Goal: Task Accomplishment & Management: Complete application form

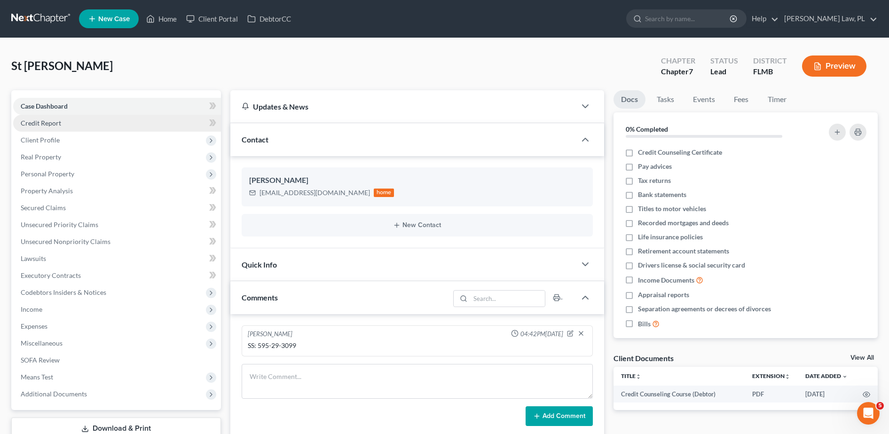
click at [45, 119] on span "Credit Report" at bounding box center [41, 123] width 40 height 8
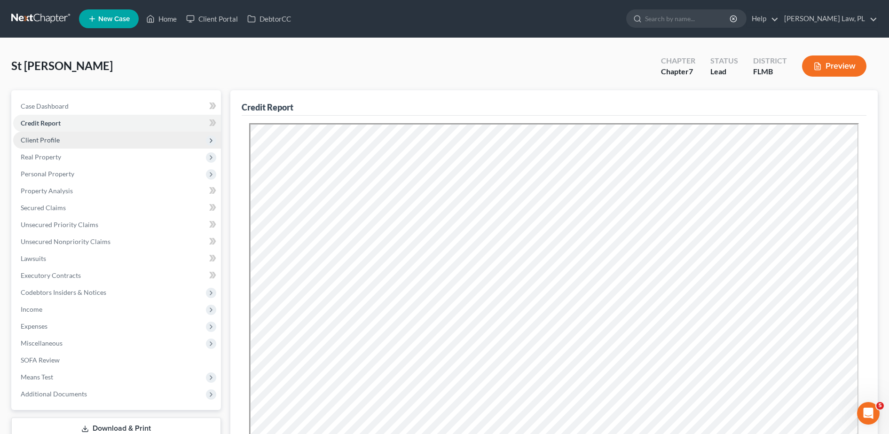
click at [76, 137] on span "Client Profile" at bounding box center [117, 140] width 208 height 17
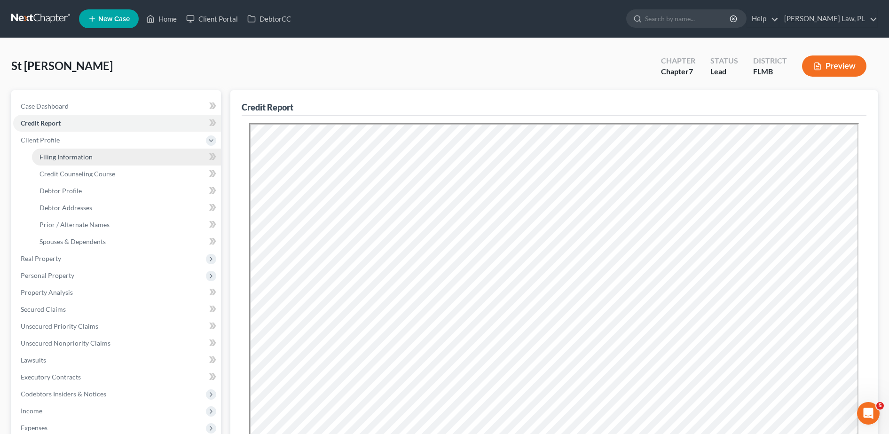
click at [46, 157] on span "Filing Information" at bounding box center [65, 157] width 53 height 8
select select "1"
select select "0"
select select "9"
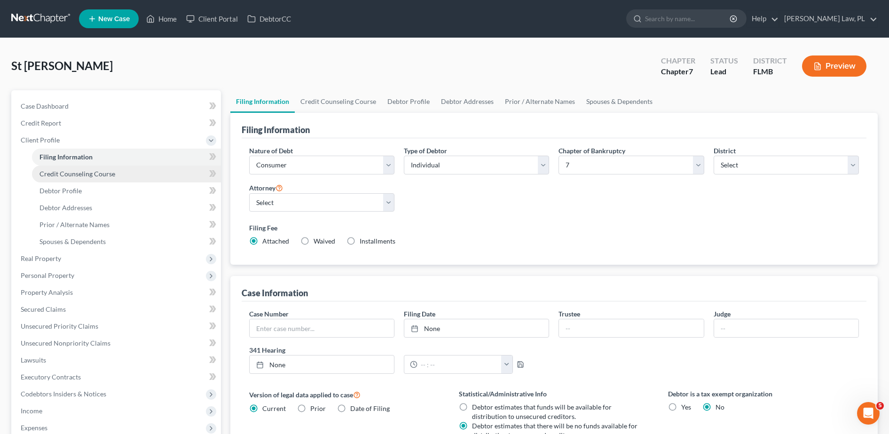
click at [60, 178] on link "Credit Counseling Course" at bounding box center [126, 173] width 189 height 17
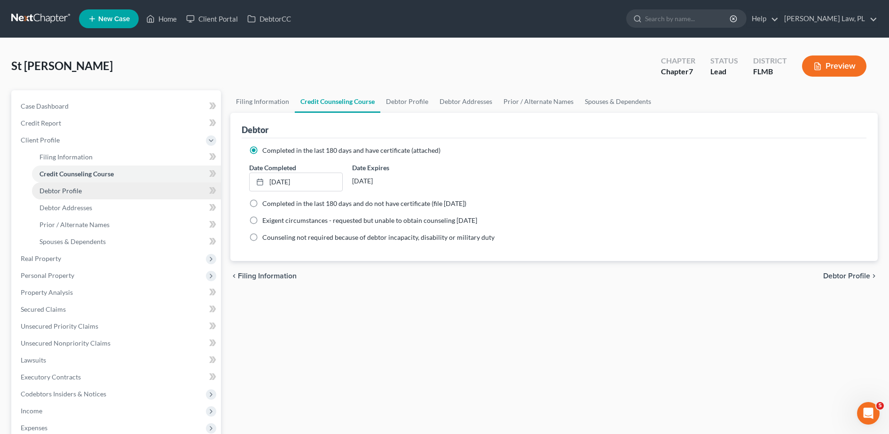
click at [59, 188] on span "Debtor Profile" at bounding box center [60, 191] width 42 height 8
select select "0"
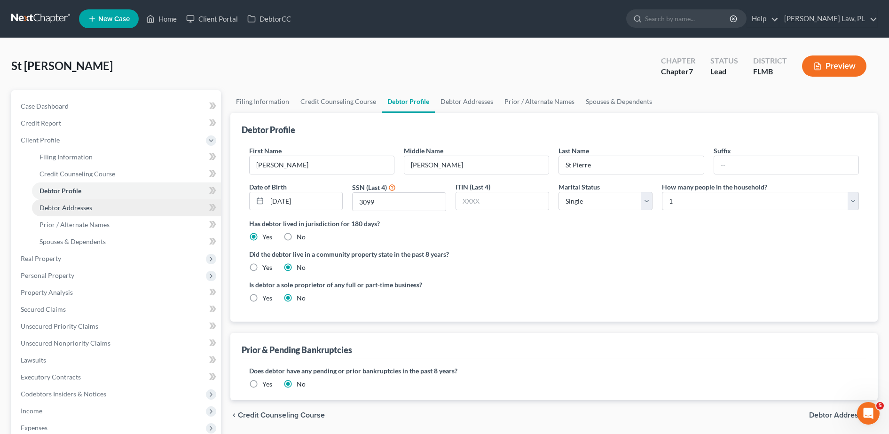
click at [63, 207] on span "Debtor Addresses" at bounding box center [65, 208] width 53 height 8
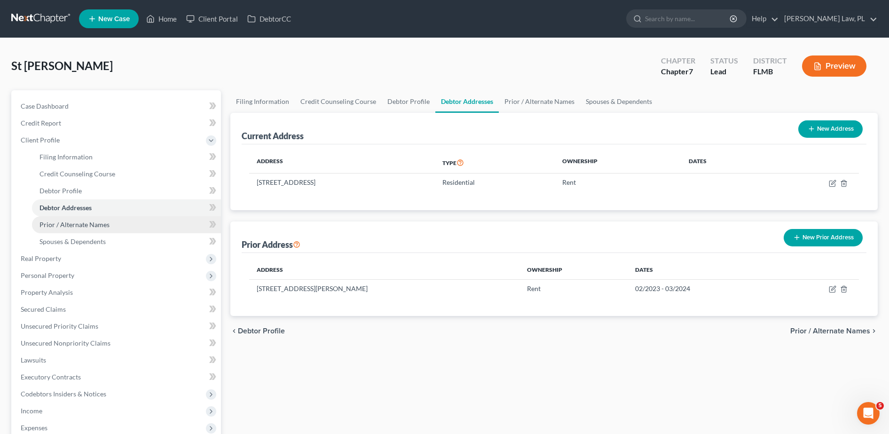
click at [64, 220] on link "Prior / Alternate Names" at bounding box center [126, 224] width 189 height 17
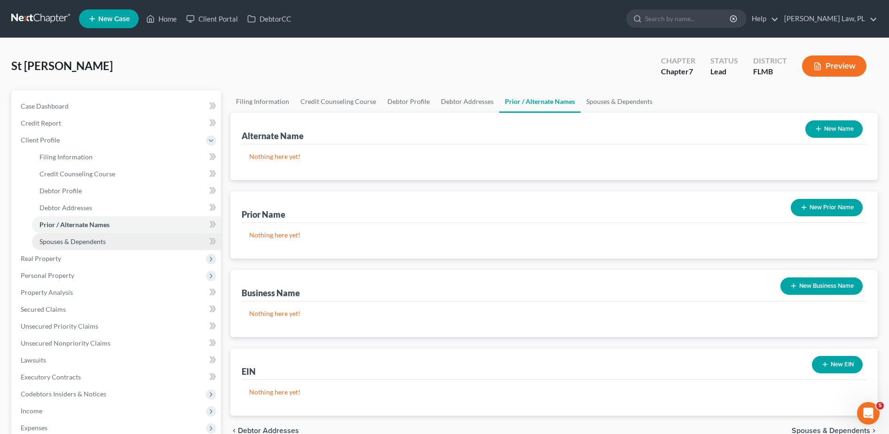
click at [71, 241] on span "Spouses & Dependents" at bounding box center [72, 241] width 66 height 8
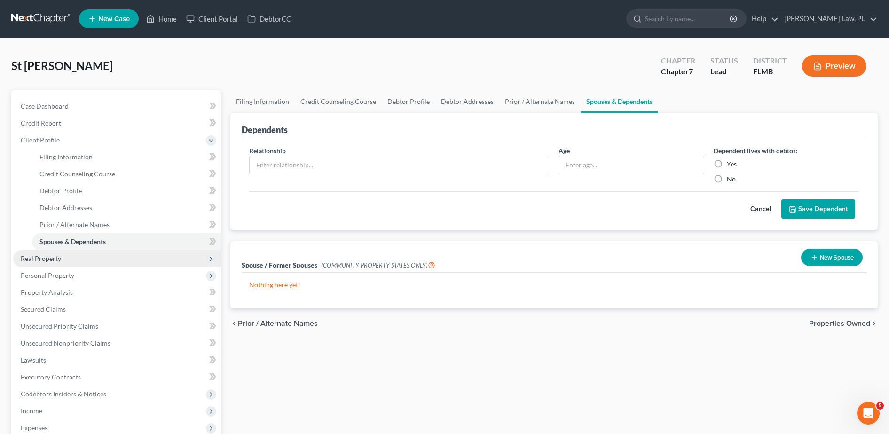
click at [52, 258] on span "Real Property" at bounding box center [41, 258] width 40 height 8
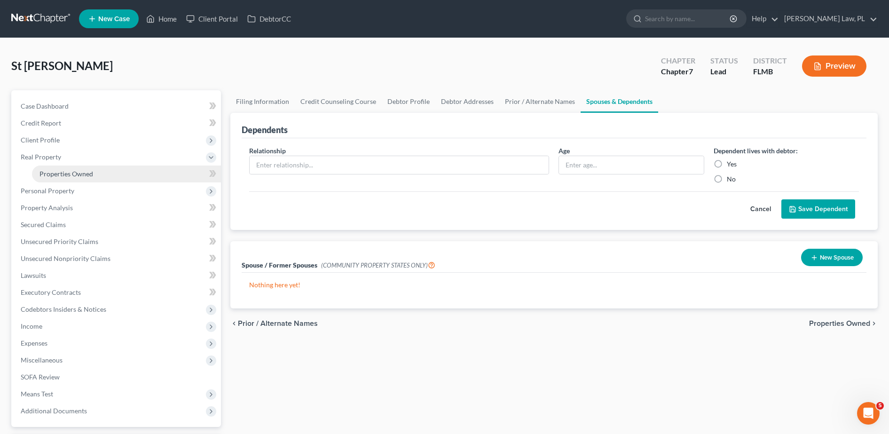
click at [85, 176] on span "Properties Owned" at bounding box center [66, 174] width 54 height 8
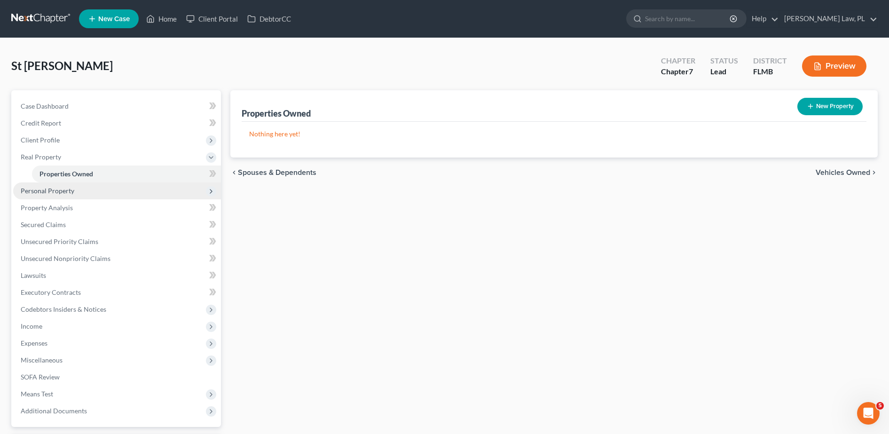
click at [74, 196] on span "Personal Property" at bounding box center [117, 190] width 208 height 17
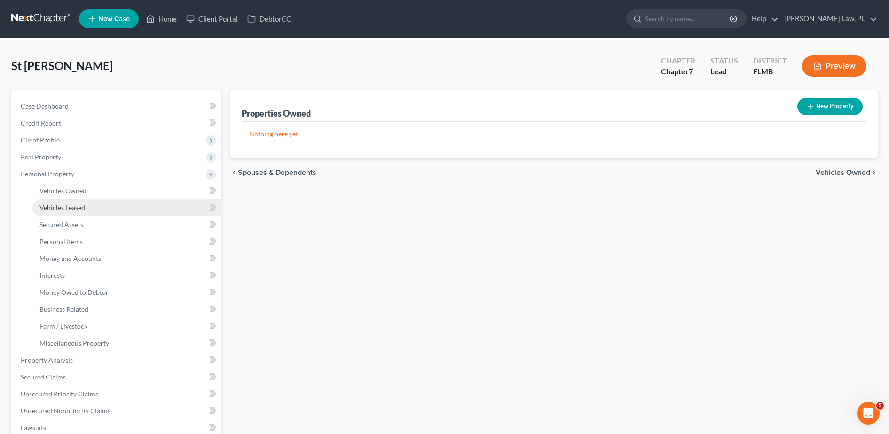
click at [62, 201] on link "Vehicles Leased" at bounding box center [126, 207] width 189 height 17
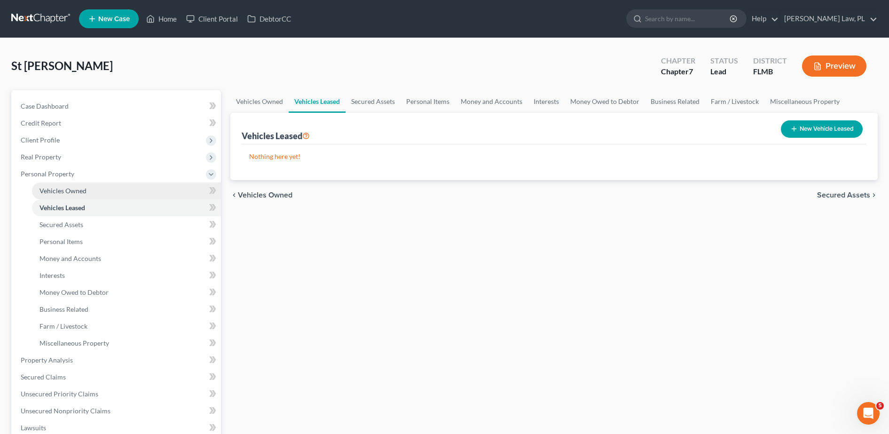
click at [57, 188] on span "Vehicles Owned" at bounding box center [62, 191] width 47 height 8
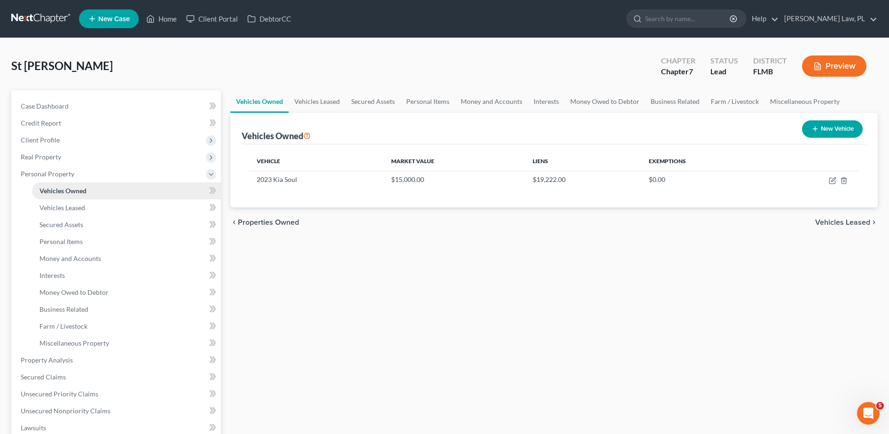
click at [63, 198] on link "Vehicles Owned" at bounding box center [126, 190] width 189 height 17
click at [78, 210] on span "Vehicles Leased" at bounding box center [62, 208] width 46 height 8
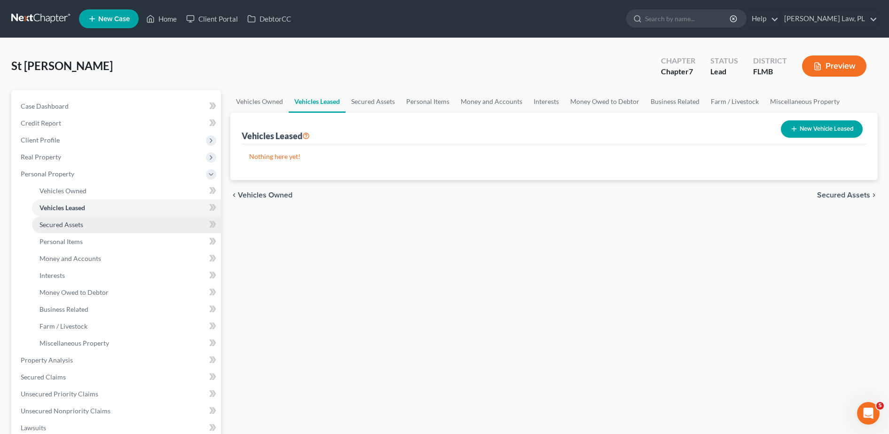
click at [76, 227] on span "Secured Assets" at bounding box center [61, 224] width 44 height 8
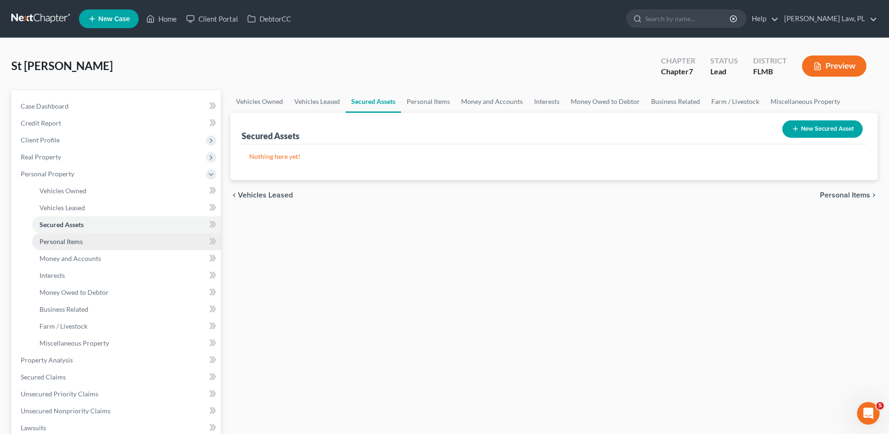
click at [77, 248] on link "Personal Items" at bounding box center [126, 241] width 189 height 17
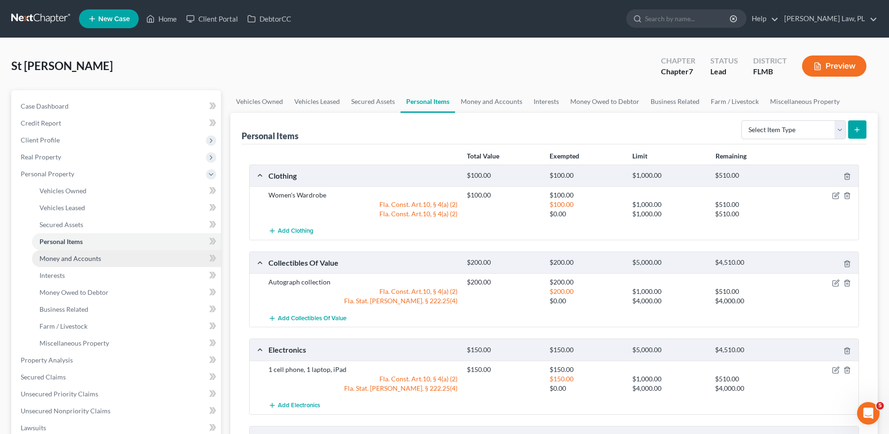
click at [75, 265] on link "Money and Accounts" at bounding box center [126, 258] width 189 height 17
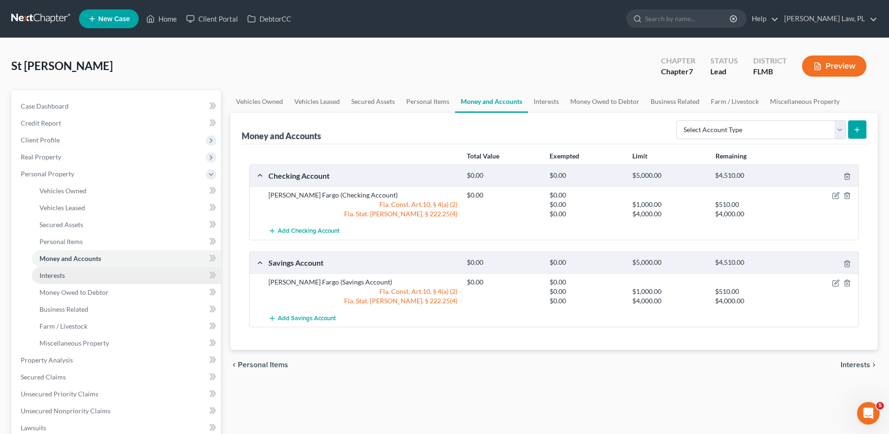
click at [65, 275] on link "Interests" at bounding box center [126, 275] width 189 height 17
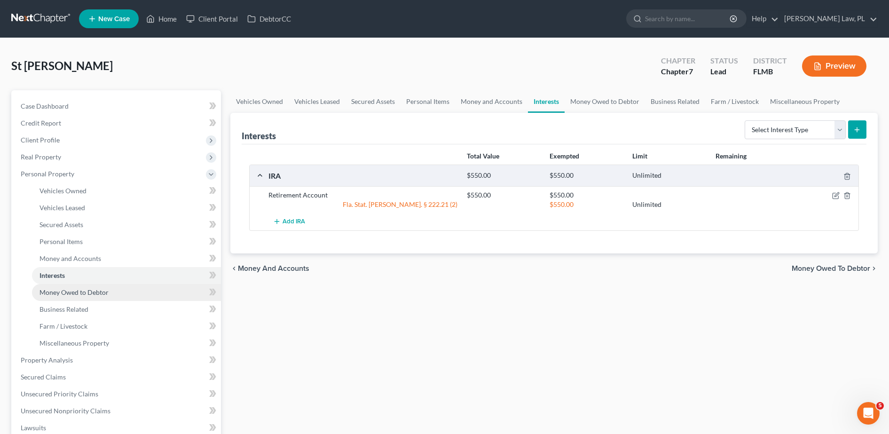
click at [69, 287] on link "Money Owed to Debtor" at bounding box center [126, 292] width 189 height 17
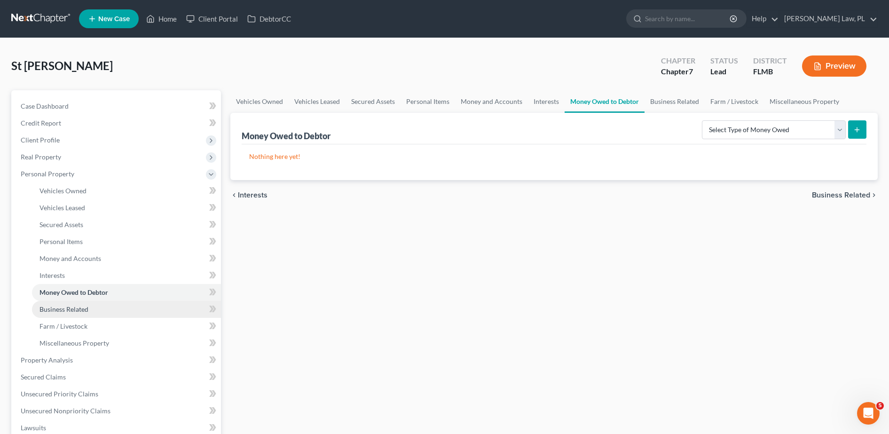
click at [71, 304] on link "Business Related" at bounding box center [126, 309] width 189 height 17
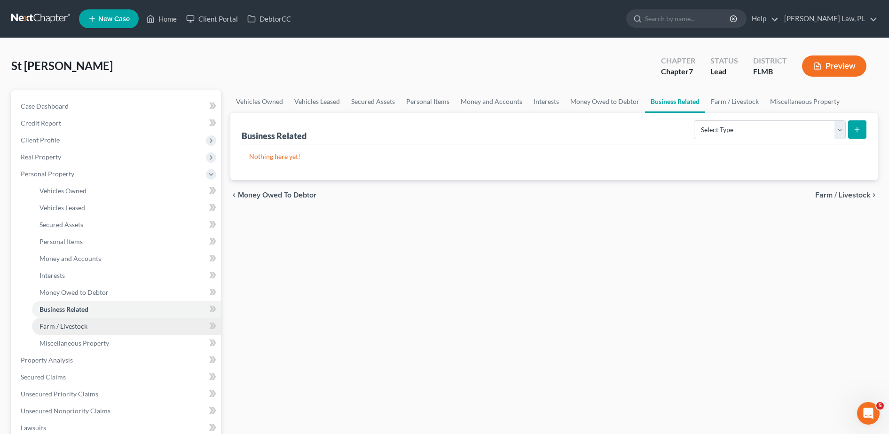
click at [74, 326] on span "Farm / Livestock" at bounding box center [63, 326] width 48 height 8
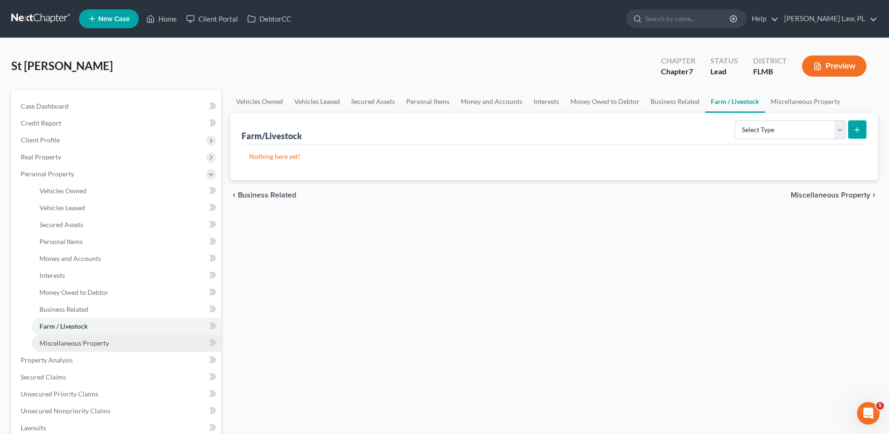
click at [78, 345] on span "Miscellaneous Property" at bounding box center [74, 343] width 70 height 8
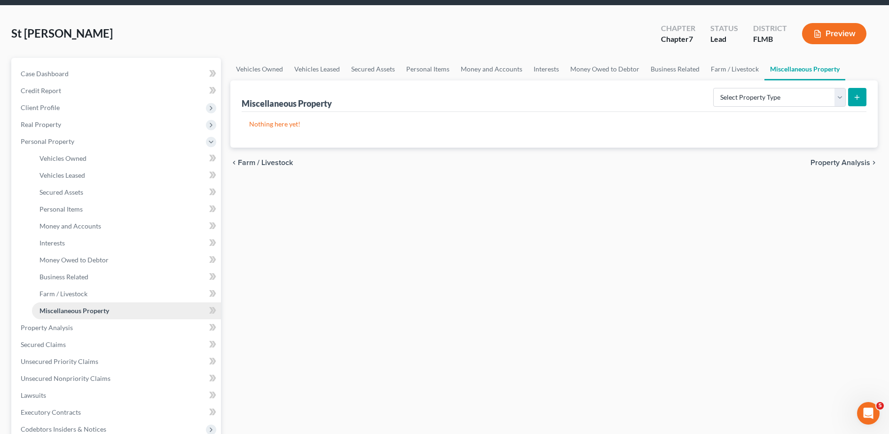
scroll to position [40, 0]
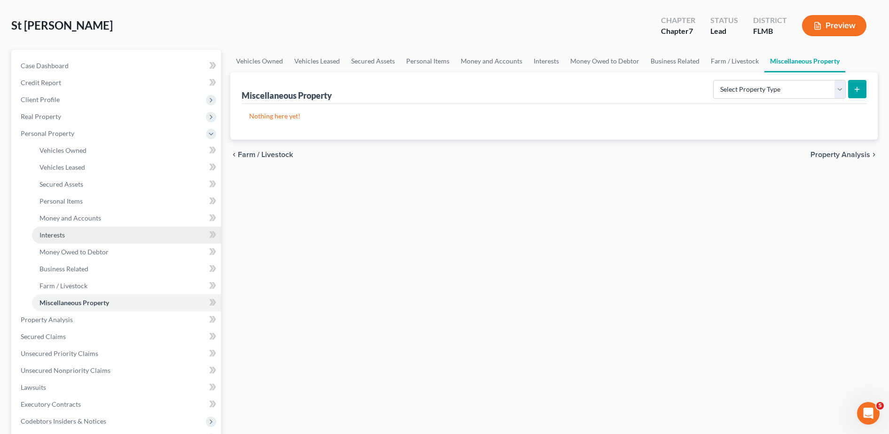
click at [75, 237] on link "Interests" at bounding box center [126, 235] width 189 height 17
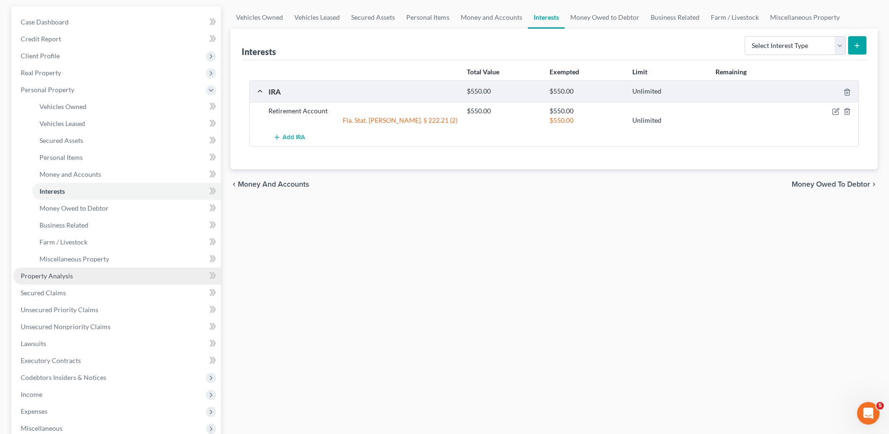
click at [71, 271] on link "Property Analysis" at bounding box center [117, 275] width 208 height 17
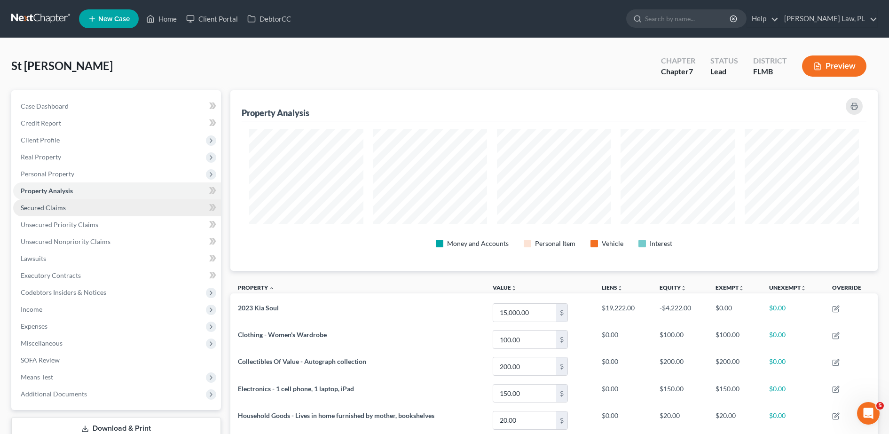
click at [67, 205] on link "Secured Claims" at bounding box center [117, 207] width 208 height 17
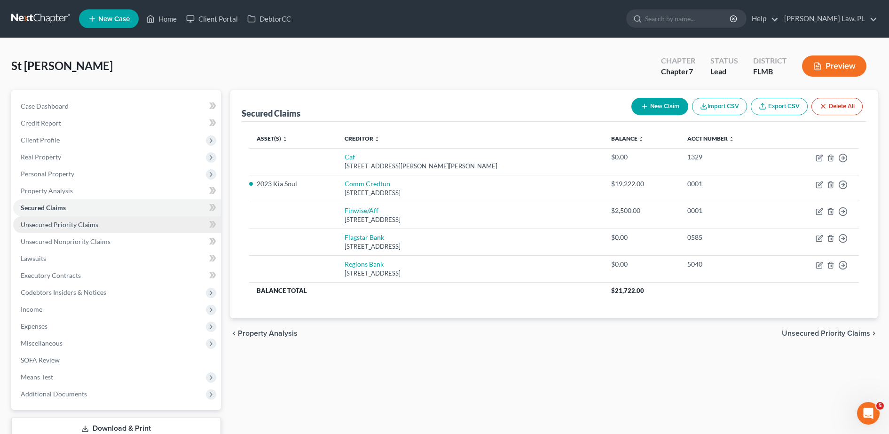
click at [68, 230] on link "Unsecured Priority Claims" at bounding box center [117, 224] width 208 height 17
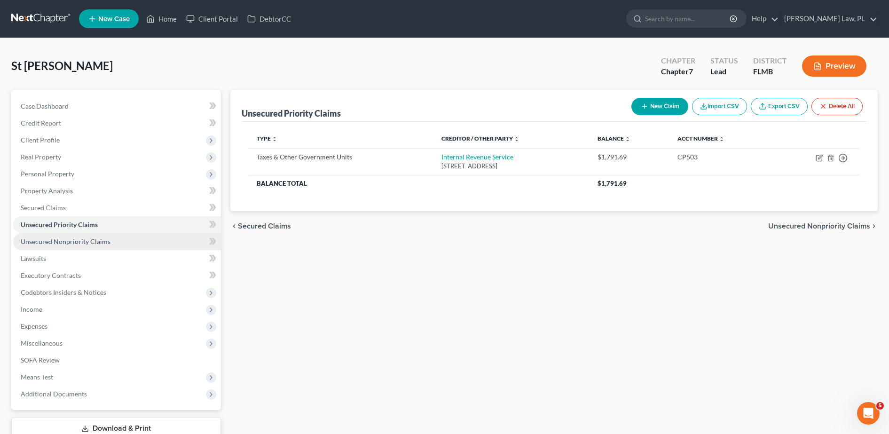
click at [73, 244] on span "Unsecured Nonpriority Claims" at bounding box center [66, 241] width 90 height 8
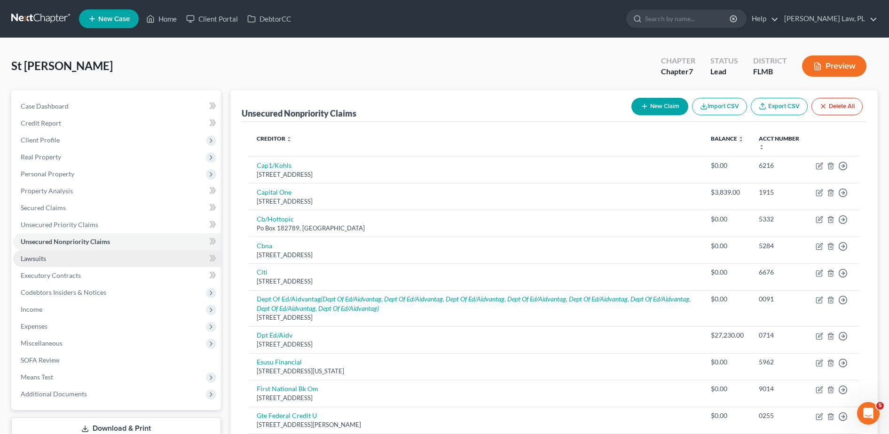
click at [66, 260] on link "Lawsuits" at bounding box center [117, 258] width 208 height 17
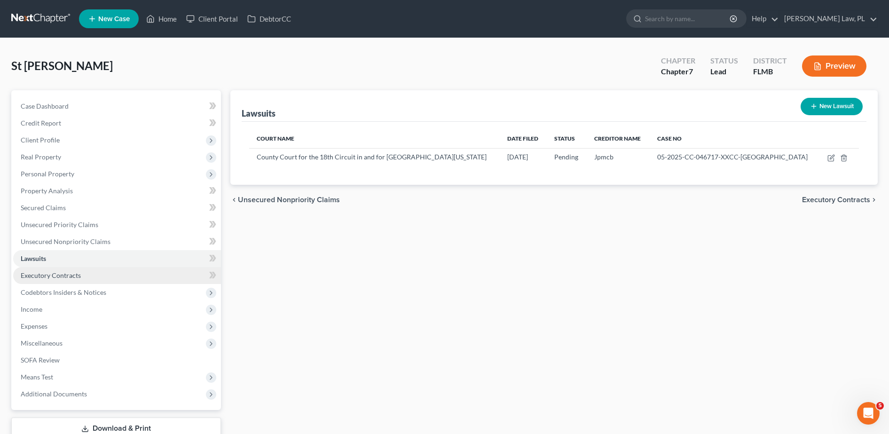
click at [66, 282] on link "Executory Contracts" at bounding box center [117, 275] width 208 height 17
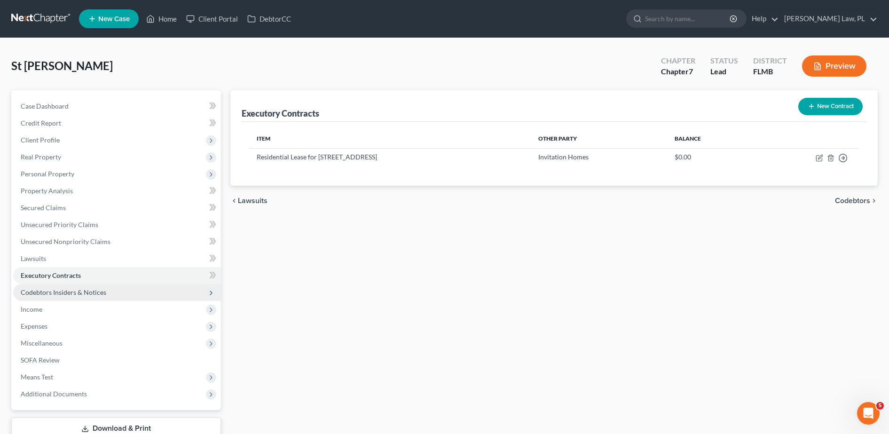
click at [66, 295] on span "Codebtors Insiders & Notices" at bounding box center [64, 292] width 86 height 8
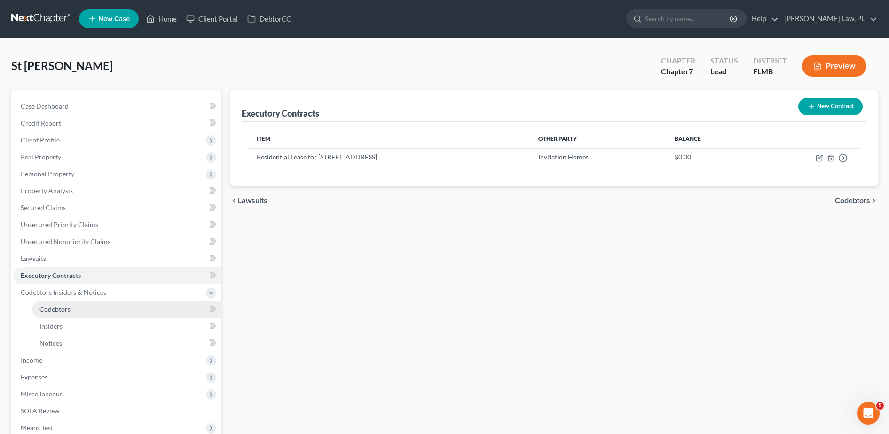
click at [64, 309] on span "Codebtors" at bounding box center [54, 309] width 31 height 8
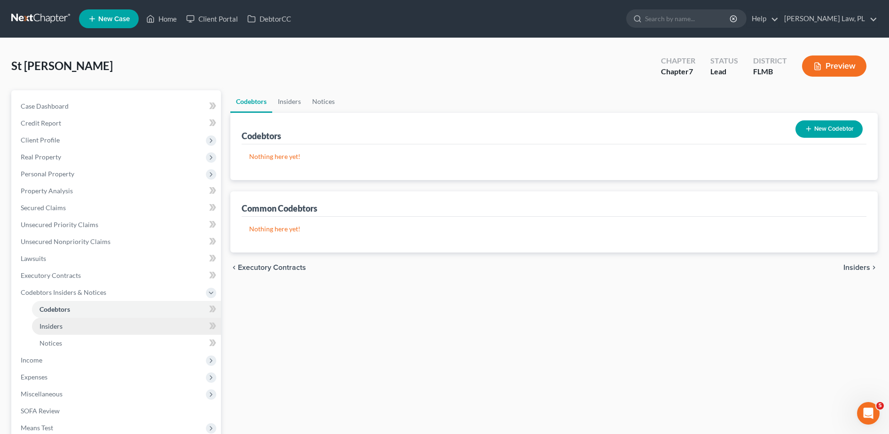
click at [63, 326] on link "Insiders" at bounding box center [126, 326] width 189 height 17
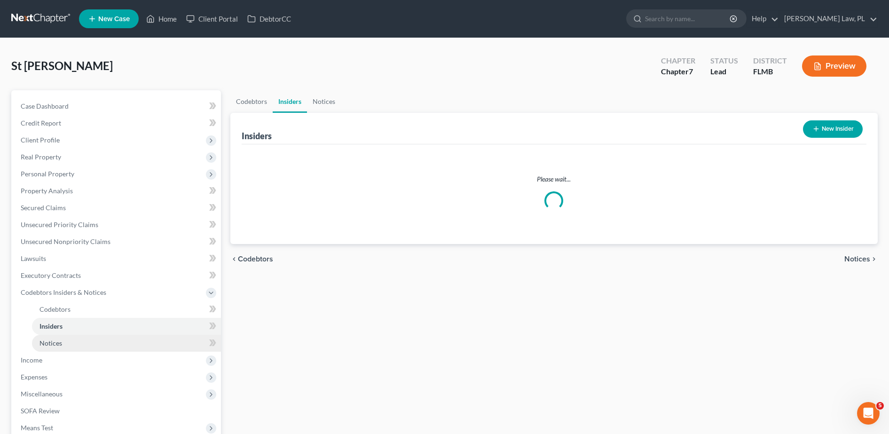
click at [64, 345] on link "Notices" at bounding box center [126, 343] width 189 height 17
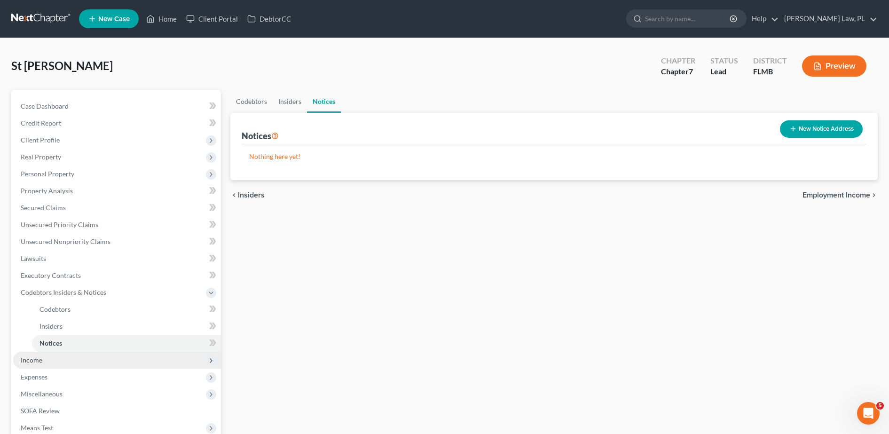
click at [44, 366] on span "Income" at bounding box center [117, 360] width 208 height 17
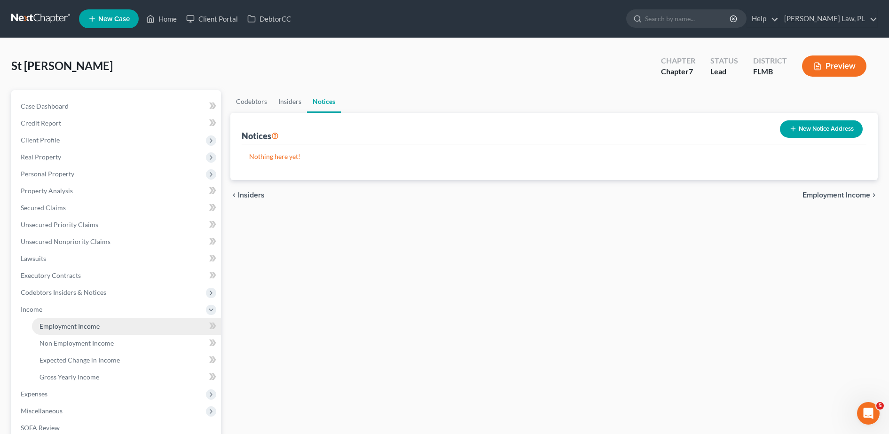
click at [71, 322] on span "Employment Income" at bounding box center [69, 326] width 60 height 8
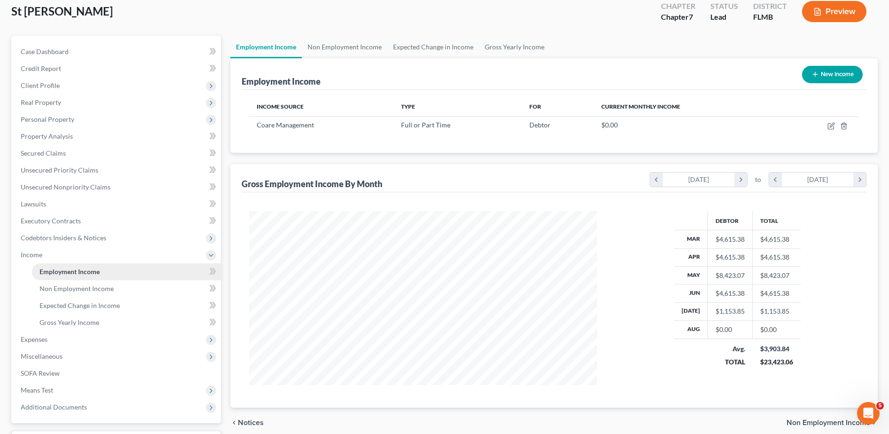
scroll to position [55, 0]
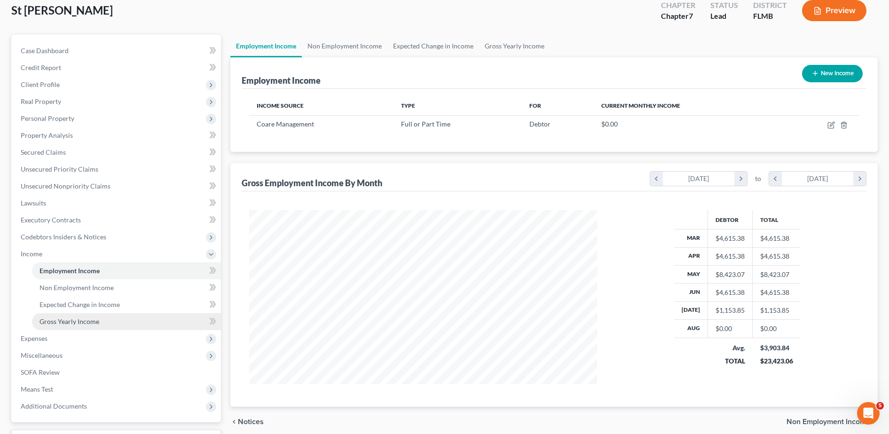
click at [71, 321] on span "Gross Yearly Income" at bounding box center [69, 321] width 60 height 8
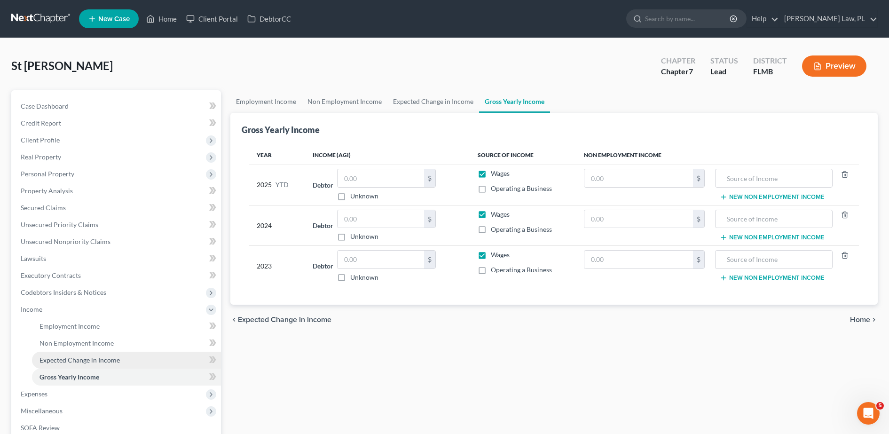
click at [101, 361] on span "Expected Change in Income" at bounding box center [79, 360] width 80 height 8
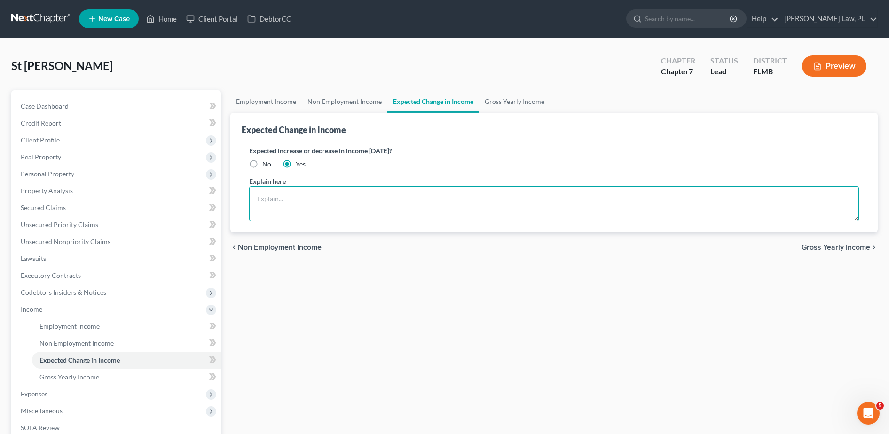
click at [322, 207] on textarea at bounding box center [554, 203] width 610 height 35
type textarea "Debtor is currently unemployed."
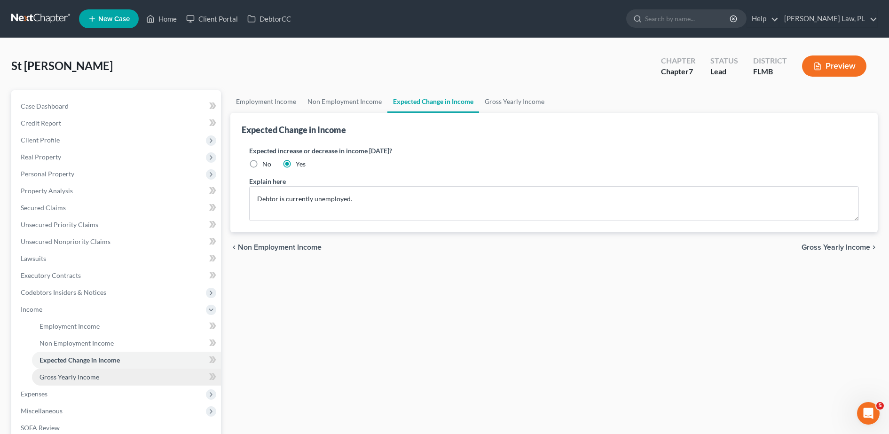
click at [112, 380] on link "Gross Yearly Income" at bounding box center [126, 377] width 189 height 17
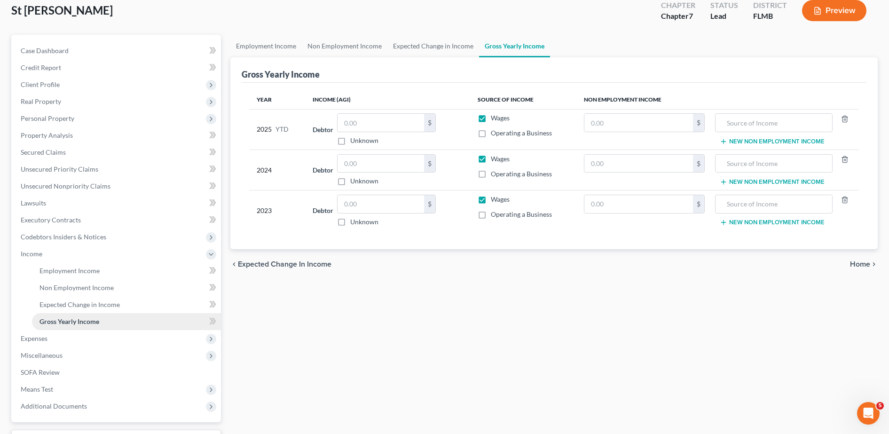
scroll to position [72, 0]
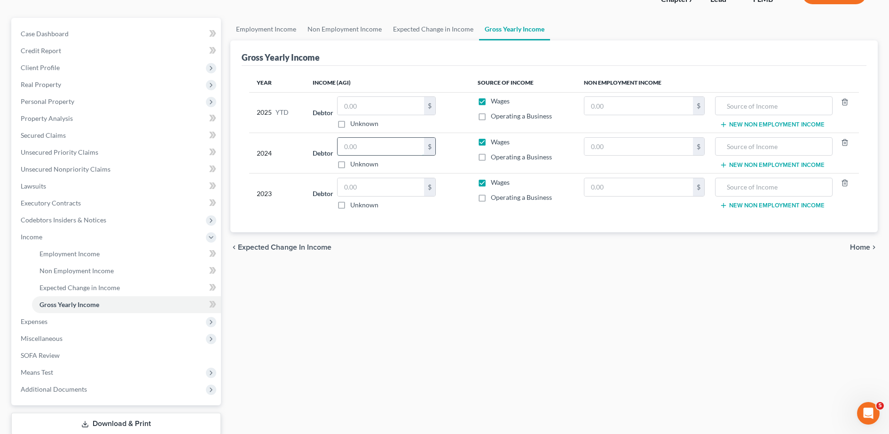
click at [362, 142] on input "text" at bounding box center [381, 147] width 86 height 18
type input "42,613.00"
click at [384, 194] on input "text" at bounding box center [381, 187] width 86 height 18
type input "30,889.00"
click at [79, 254] on span "Employment Income" at bounding box center [69, 254] width 60 height 8
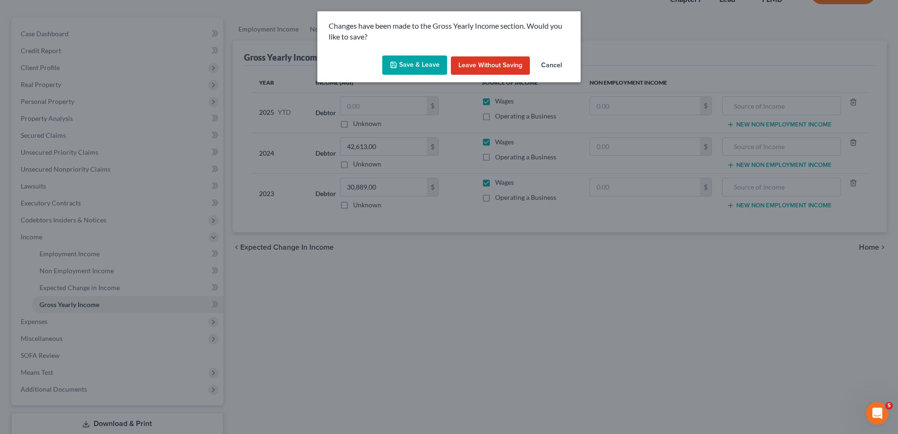
click at [406, 62] on button "Save & Leave" at bounding box center [414, 65] width 65 height 20
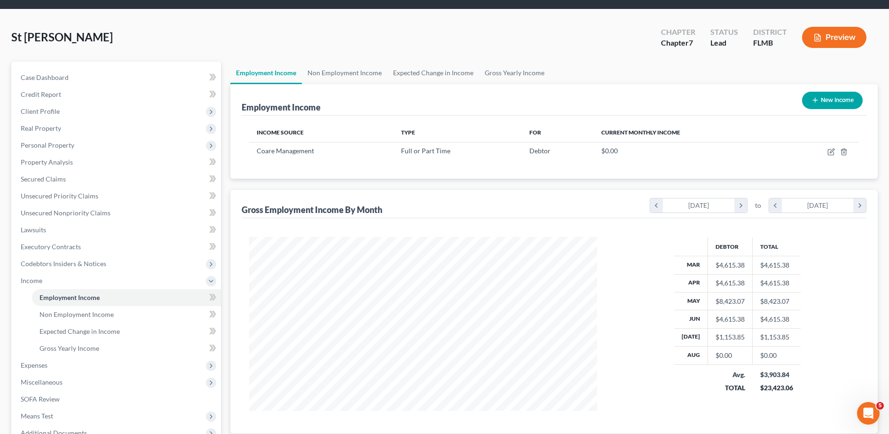
scroll to position [28, 0]
click at [89, 350] on span "Gross Yearly Income" at bounding box center [69, 349] width 60 height 8
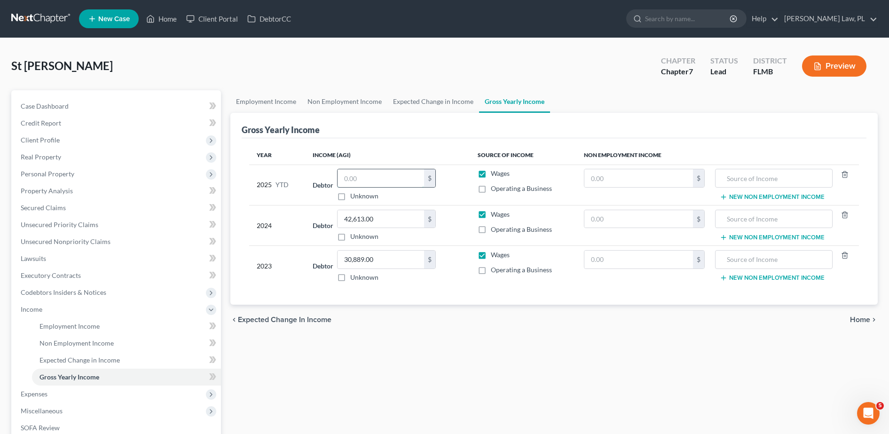
click at [362, 184] on input "text" at bounding box center [381, 178] width 86 height 18
type input "3"
type input "22,846.14"
click at [541, 391] on div "Employment Income Non Employment Income Expected Change in Income Gross Yearly …" at bounding box center [554, 310] width 657 height 441
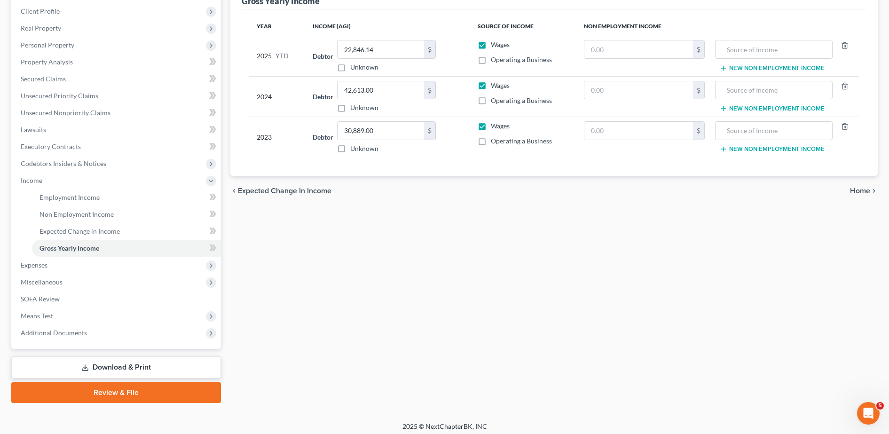
scroll to position [133, 0]
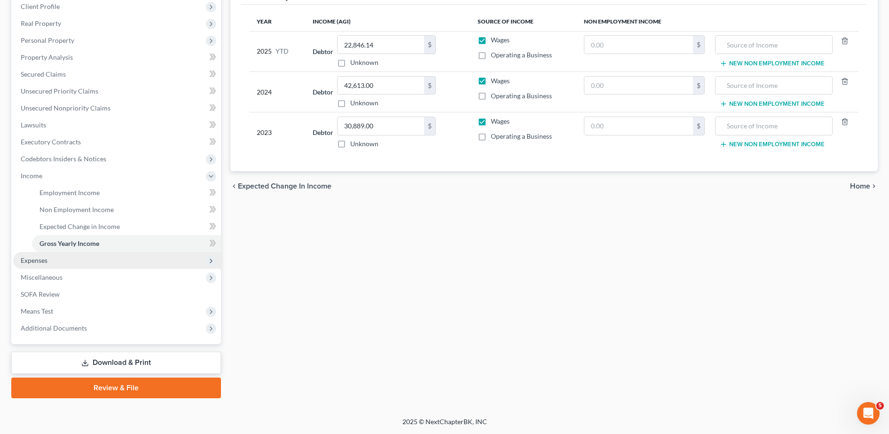
click at [78, 263] on span "Expenses" at bounding box center [117, 260] width 208 height 17
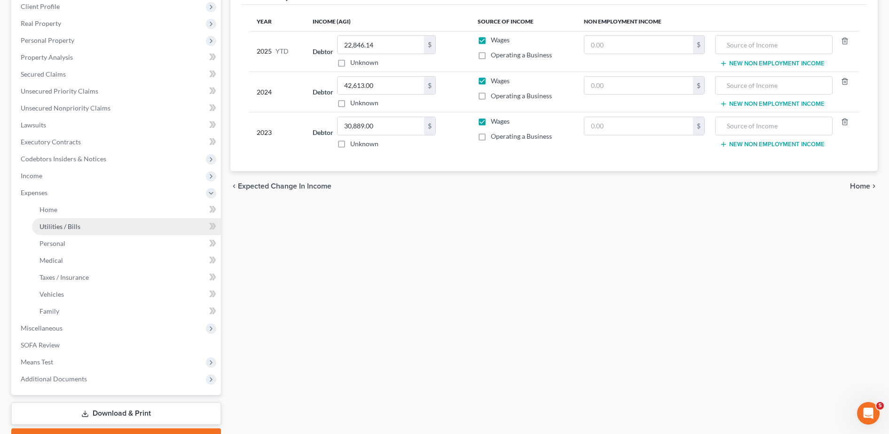
click at [52, 221] on link "Utilities / Bills" at bounding box center [126, 226] width 189 height 17
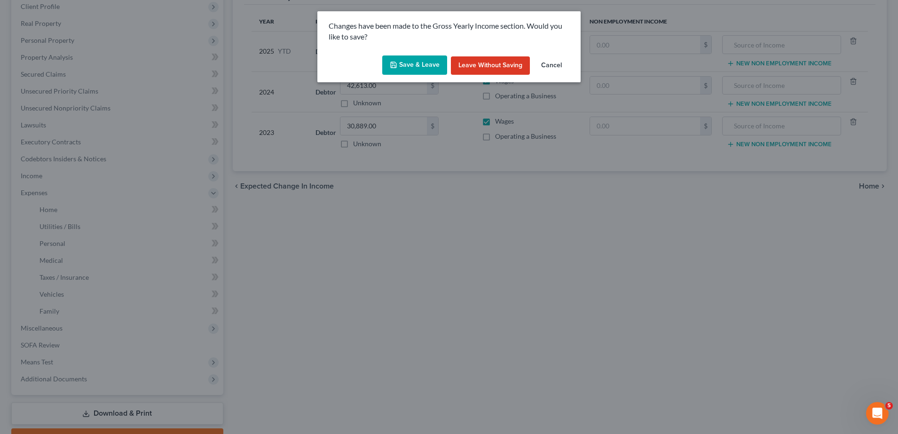
click at [415, 63] on button "Save & Leave" at bounding box center [414, 65] width 65 height 20
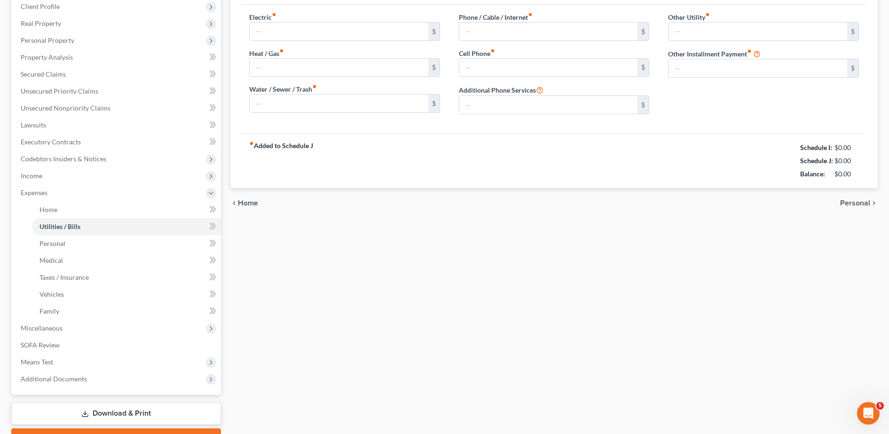
type input "0.00"
type input "160.00"
type input "0.00"
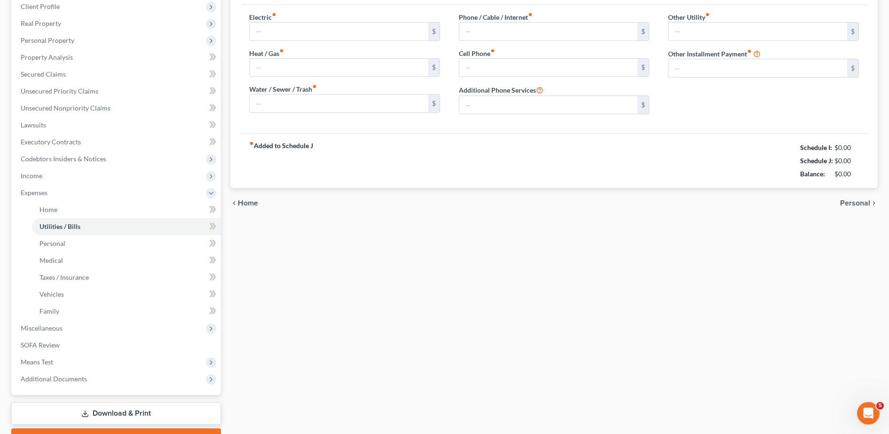
type input "0.00"
type input "100.00"
type input "Lawn Care"
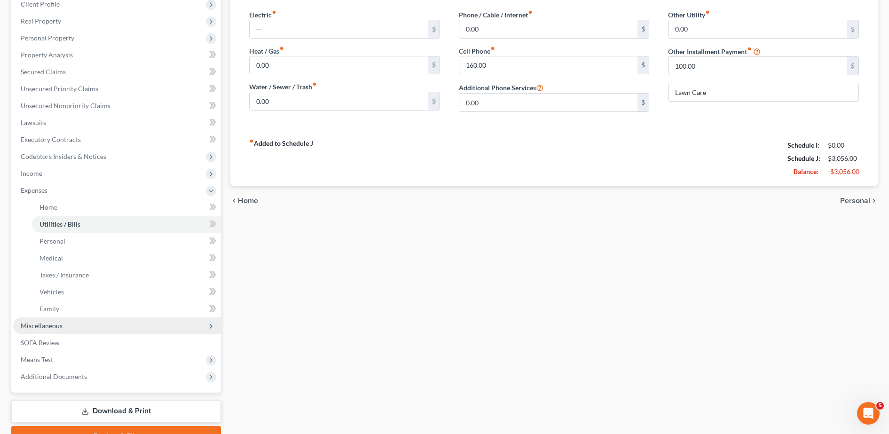
scroll to position [184, 0]
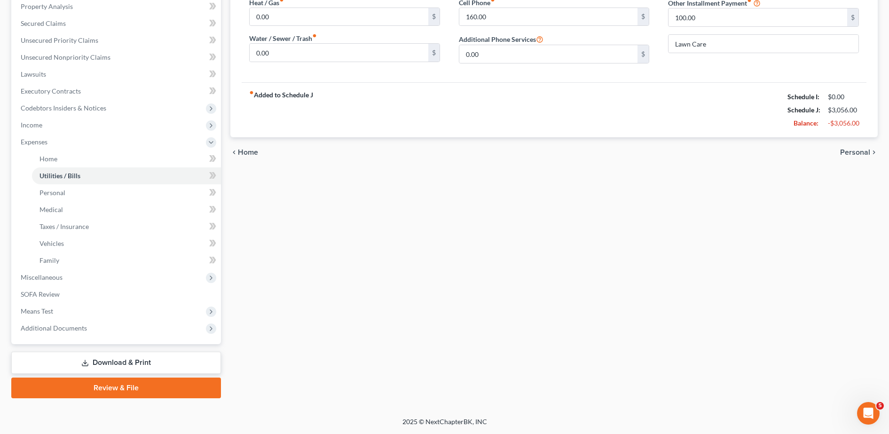
click at [120, 361] on link "Download & Print" at bounding box center [116, 363] width 210 height 22
